Goal: Use online tool/utility

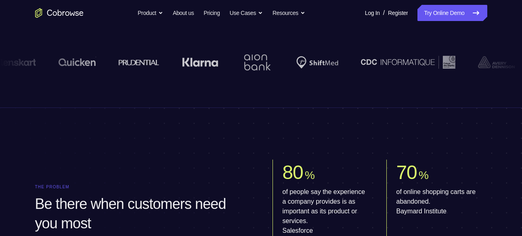
scroll to position [168, 0]
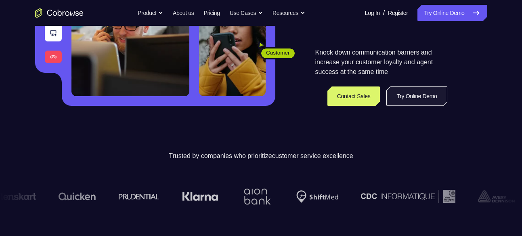
click at [408, 93] on link "Try Online Demo" at bounding box center [416, 95] width 61 height 19
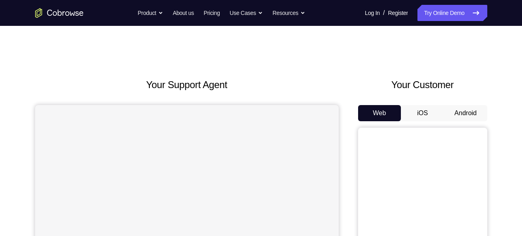
click at [461, 112] on button "Android" at bounding box center [465, 113] width 43 height 16
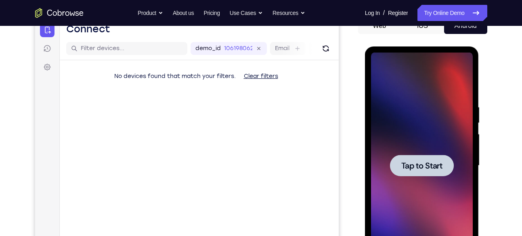
scroll to position [88, 0]
click at [426, 151] on div at bounding box center [422, 165] width 102 height 226
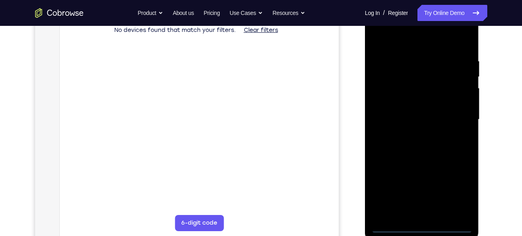
scroll to position [134, 0]
click at [422, 221] on div at bounding box center [422, 118] width 102 height 226
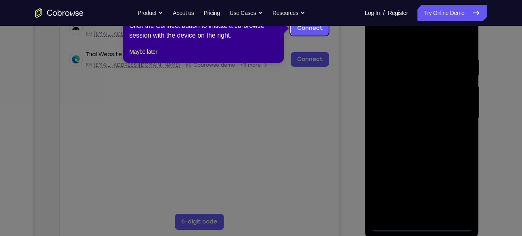
click at [420, 227] on icon at bounding box center [264, 118] width 528 height 236
click at [155, 56] on button "Maybe later" at bounding box center [143, 52] width 28 height 10
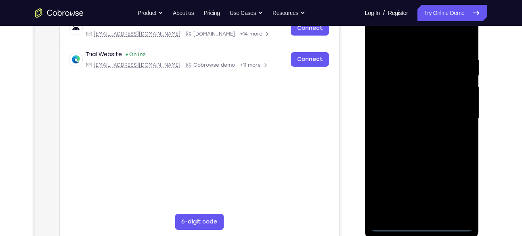
click at [419, 226] on div at bounding box center [422, 118] width 102 height 226
click at [459, 192] on div at bounding box center [422, 118] width 102 height 226
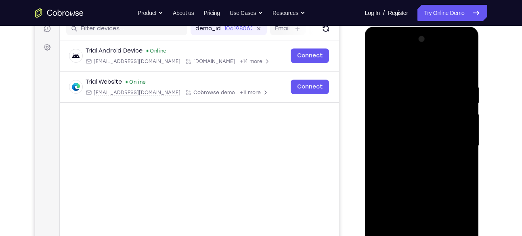
scroll to position [107, 0]
click at [412, 63] on div at bounding box center [422, 146] width 102 height 226
click at [454, 142] on div at bounding box center [422, 146] width 102 height 226
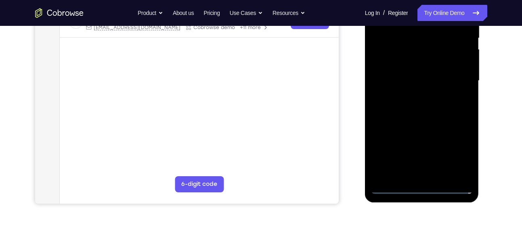
scroll to position [173, 0]
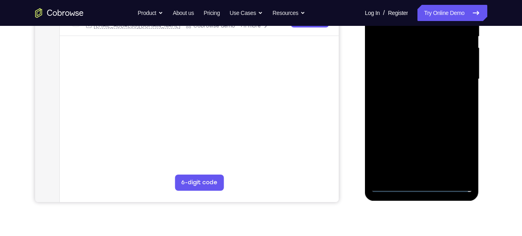
click at [412, 174] on div at bounding box center [422, 79] width 102 height 226
click at [394, 183] on div at bounding box center [422, 79] width 102 height 226
click at [391, 185] on div at bounding box center [422, 79] width 102 height 226
click at [428, 174] on div at bounding box center [422, 79] width 102 height 226
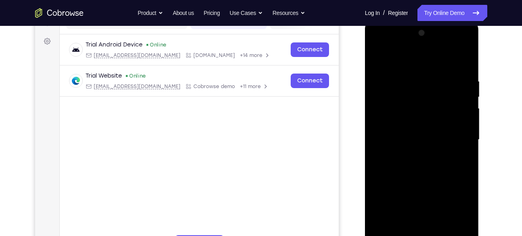
scroll to position [107, 0]
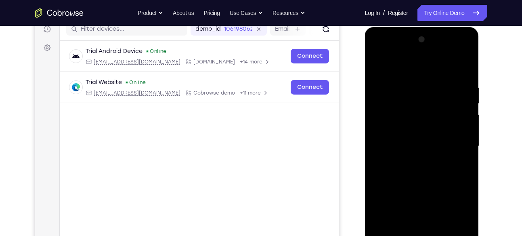
click at [420, 138] on div at bounding box center [422, 146] width 102 height 226
click at [412, 128] on div at bounding box center [422, 146] width 102 height 226
click at [414, 145] on div at bounding box center [422, 146] width 102 height 226
click at [466, 76] on div at bounding box center [422, 146] width 102 height 226
drag, startPoint x: 391, startPoint y: 65, endPoint x: 471, endPoint y: 68, distance: 80.4
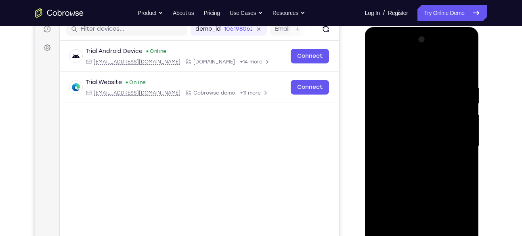
click at [471, 68] on div at bounding box center [422, 146] width 102 height 226
click at [414, 83] on div at bounding box center [422, 146] width 102 height 226
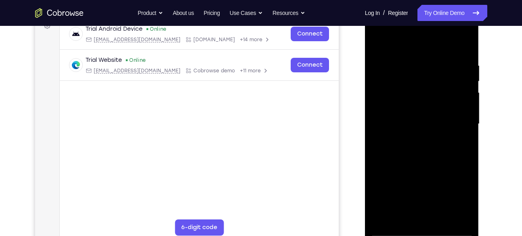
scroll to position [128, 0]
click at [465, 103] on div at bounding box center [422, 124] width 102 height 226
click at [464, 46] on div at bounding box center [422, 124] width 102 height 226
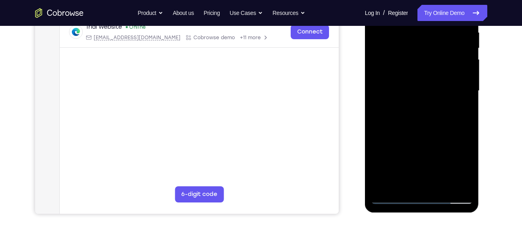
scroll to position [157, 0]
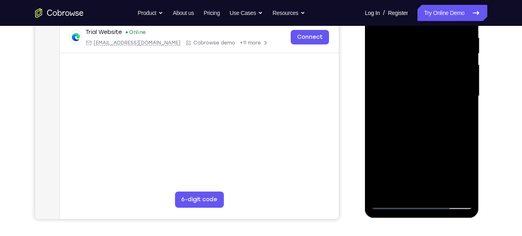
drag, startPoint x: 439, startPoint y: 100, endPoint x: 434, endPoint y: 132, distance: 33.1
click at [434, 132] on div at bounding box center [422, 96] width 102 height 226
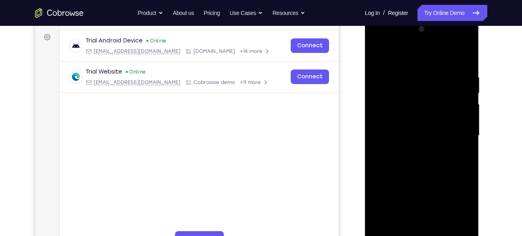
scroll to position [117, 0]
click at [436, 69] on div at bounding box center [422, 136] width 102 height 226
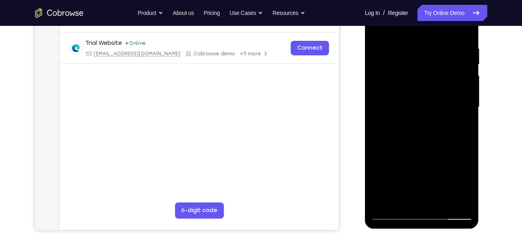
scroll to position [146, 0]
click at [454, 196] on div at bounding box center [422, 107] width 102 height 226
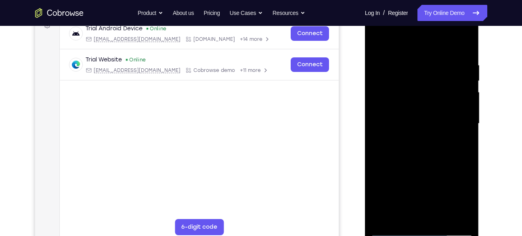
scroll to position [130, 0]
click at [455, 126] on div at bounding box center [422, 123] width 102 height 226
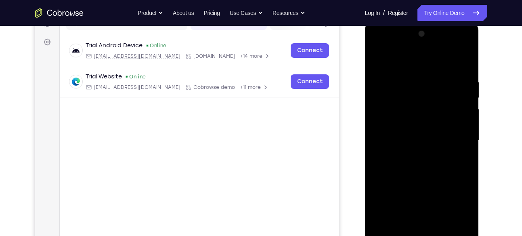
click at [462, 64] on div at bounding box center [422, 140] width 102 height 226
drag, startPoint x: 451, startPoint y: 69, endPoint x: 391, endPoint y: 72, distance: 60.2
click at [391, 72] on div at bounding box center [422, 140] width 102 height 226
click at [430, 77] on div at bounding box center [422, 140] width 102 height 226
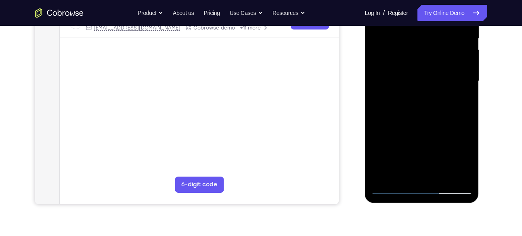
scroll to position [173, 0]
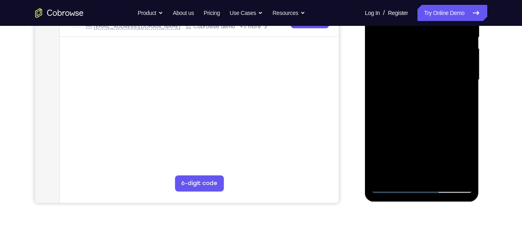
click at [454, 173] on div at bounding box center [422, 80] width 102 height 226
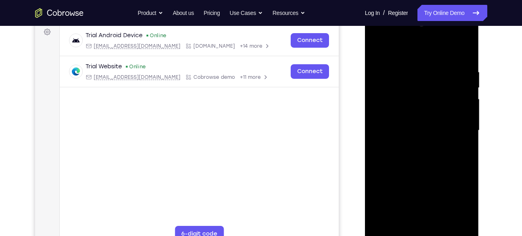
scroll to position [121, 0]
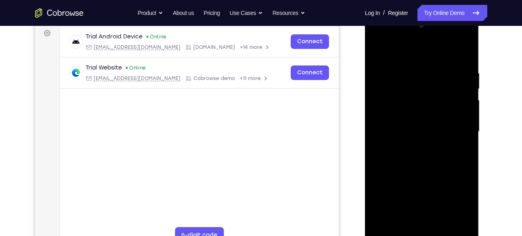
click at [452, 118] on div at bounding box center [422, 132] width 102 height 226
click at [376, 117] on div at bounding box center [422, 132] width 102 height 226
click at [464, 52] on div at bounding box center [422, 132] width 102 height 226
drag, startPoint x: 429, startPoint y: 173, endPoint x: 436, endPoint y: 49, distance: 123.7
click at [436, 49] on div at bounding box center [422, 132] width 102 height 226
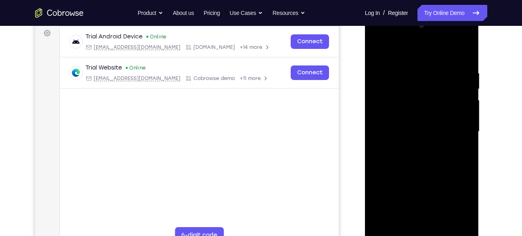
drag, startPoint x: 430, startPoint y: 180, endPoint x: 433, endPoint y: 58, distance: 122.3
click at [433, 58] on div at bounding box center [422, 132] width 102 height 226
drag, startPoint x: 433, startPoint y: 140, endPoint x: 434, endPoint y: 41, distance: 98.9
click at [434, 41] on div at bounding box center [422, 132] width 102 height 226
drag, startPoint x: 435, startPoint y: 171, endPoint x: 431, endPoint y: 68, distance: 103.0
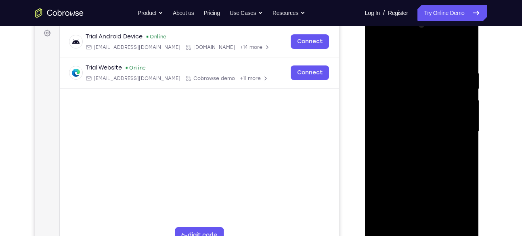
click at [431, 68] on div at bounding box center [422, 132] width 102 height 226
click at [464, 116] on div at bounding box center [422, 132] width 102 height 226
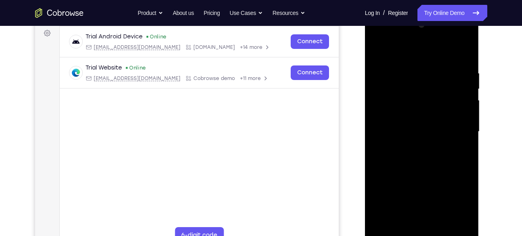
click at [464, 116] on div at bounding box center [422, 132] width 102 height 226
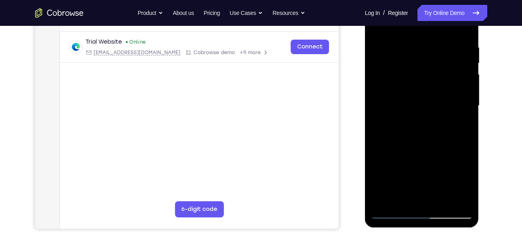
scroll to position [152, 0]
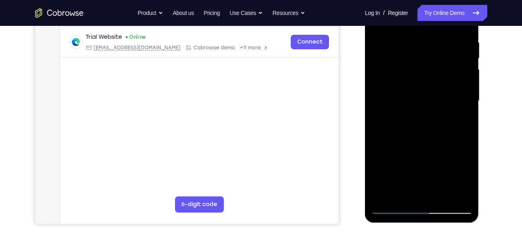
click at [439, 195] on div at bounding box center [422, 101] width 102 height 226
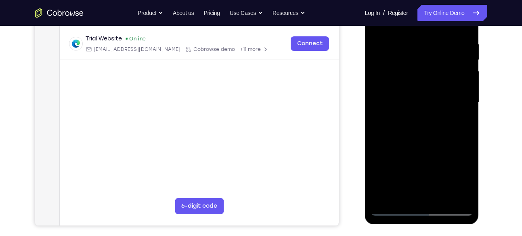
scroll to position [150, 0]
click at [429, 144] on div at bounding box center [422, 103] width 102 height 226
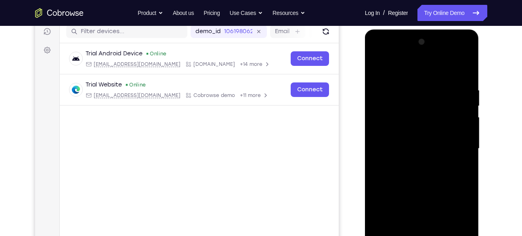
scroll to position [106, 0]
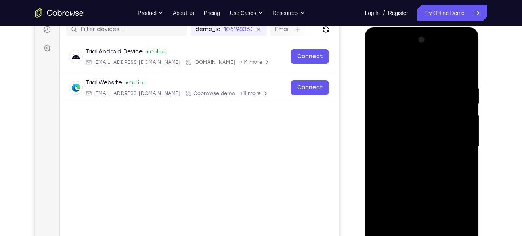
drag, startPoint x: 439, startPoint y: 99, endPoint x: 400, endPoint y: 100, distance: 38.7
click at [400, 100] on div at bounding box center [422, 146] width 102 height 226
drag, startPoint x: 437, startPoint y: 100, endPoint x: 419, endPoint y: 99, distance: 18.6
click at [419, 99] on div at bounding box center [422, 146] width 102 height 226
drag, startPoint x: 439, startPoint y: 104, endPoint x: 403, endPoint y: 103, distance: 36.3
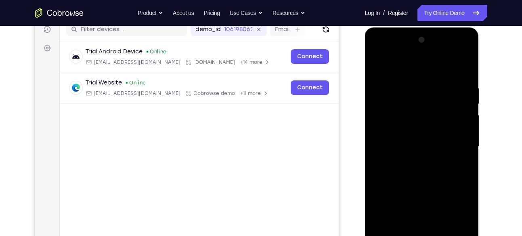
click at [403, 103] on div at bounding box center [422, 146] width 102 height 226
drag, startPoint x: 439, startPoint y: 101, endPoint x: 410, endPoint y: 100, distance: 29.9
click at [410, 100] on div at bounding box center [422, 146] width 102 height 226
drag, startPoint x: 431, startPoint y: 102, endPoint x: 407, endPoint y: 102, distance: 24.6
click at [407, 102] on div at bounding box center [422, 146] width 102 height 226
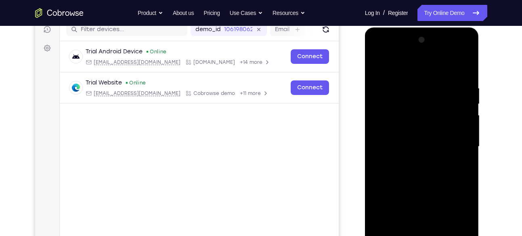
drag, startPoint x: 453, startPoint y: 101, endPoint x: 403, endPoint y: 104, distance: 50.5
click at [403, 104] on div at bounding box center [422, 146] width 102 height 226
drag, startPoint x: 435, startPoint y: 97, endPoint x: 405, endPoint y: 99, distance: 30.7
click at [405, 99] on div at bounding box center [422, 146] width 102 height 226
drag, startPoint x: 444, startPoint y: 98, endPoint x: 413, endPoint y: 100, distance: 31.2
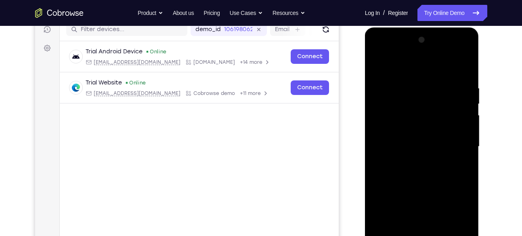
click at [413, 100] on div at bounding box center [422, 146] width 102 height 226
drag, startPoint x: 435, startPoint y: 101, endPoint x: 405, endPoint y: 105, distance: 30.6
click at [405, 105] on div at bounding box center [422, 146] width 102 height 226
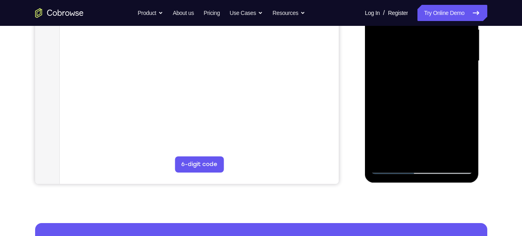
click at [395, 167] on div at bounding box center [422, 61] width 102 height 226
click at [440, 155] on div at bounding box center [422, 61] width 102 height 226
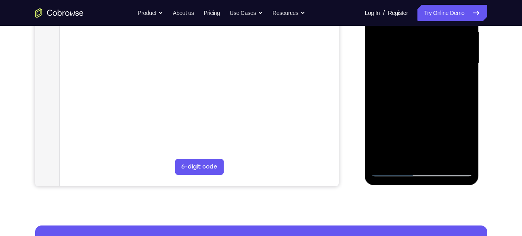
scroll to position [190, 0]
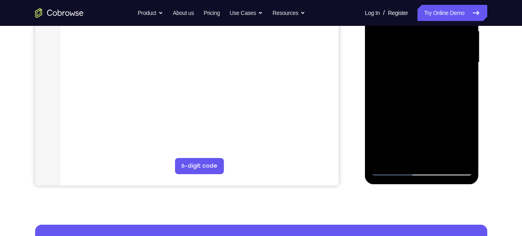
click at [390, 169] on div at bounding box center [422, 63] width 102 height 226
click at [401, 158] on div at bounding box center [422, 63] width 102 height 226
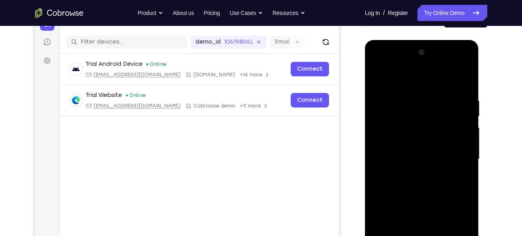
scroll to position [94, 0]
